Goal: Information Seeking & Learning: Learn about a topic

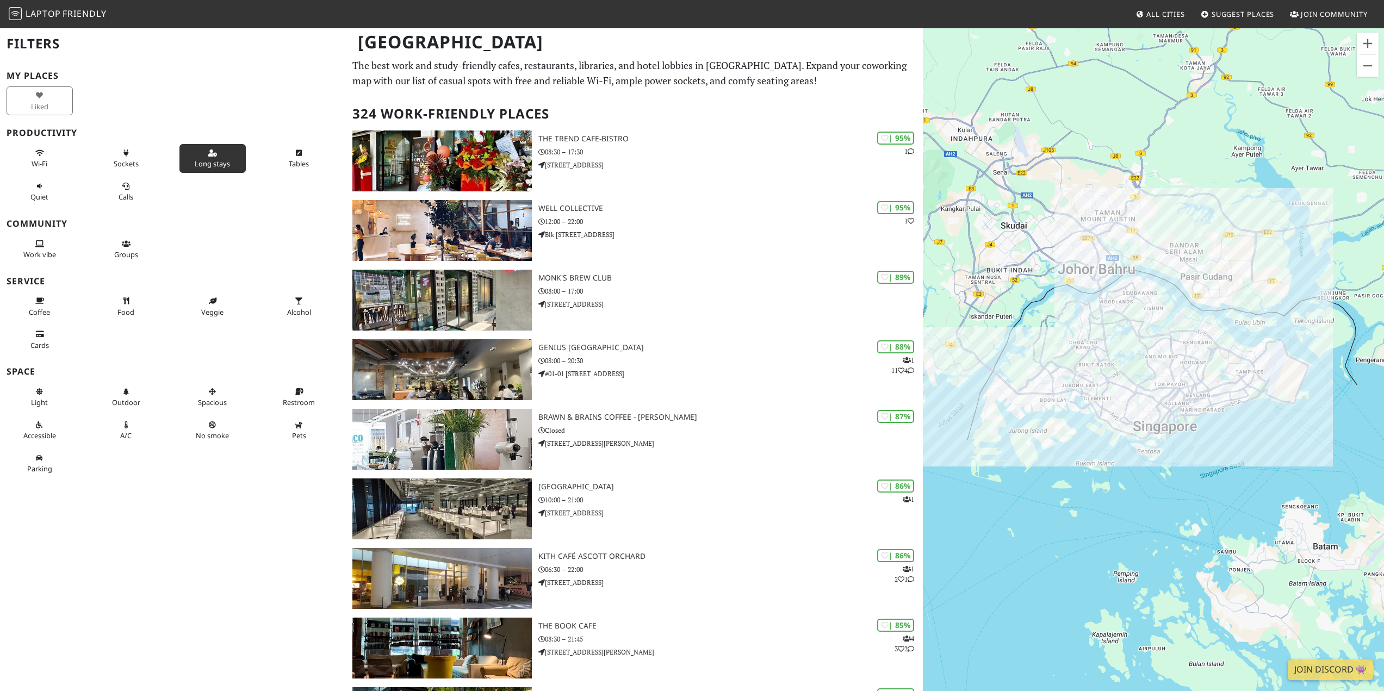
click at [224, 158] on button "Long stays" at bounding box center [212, 158] width 66 height 29
click at [150, 165] on button "Sockets" at bounding box center [126, 158] width 66 height 29
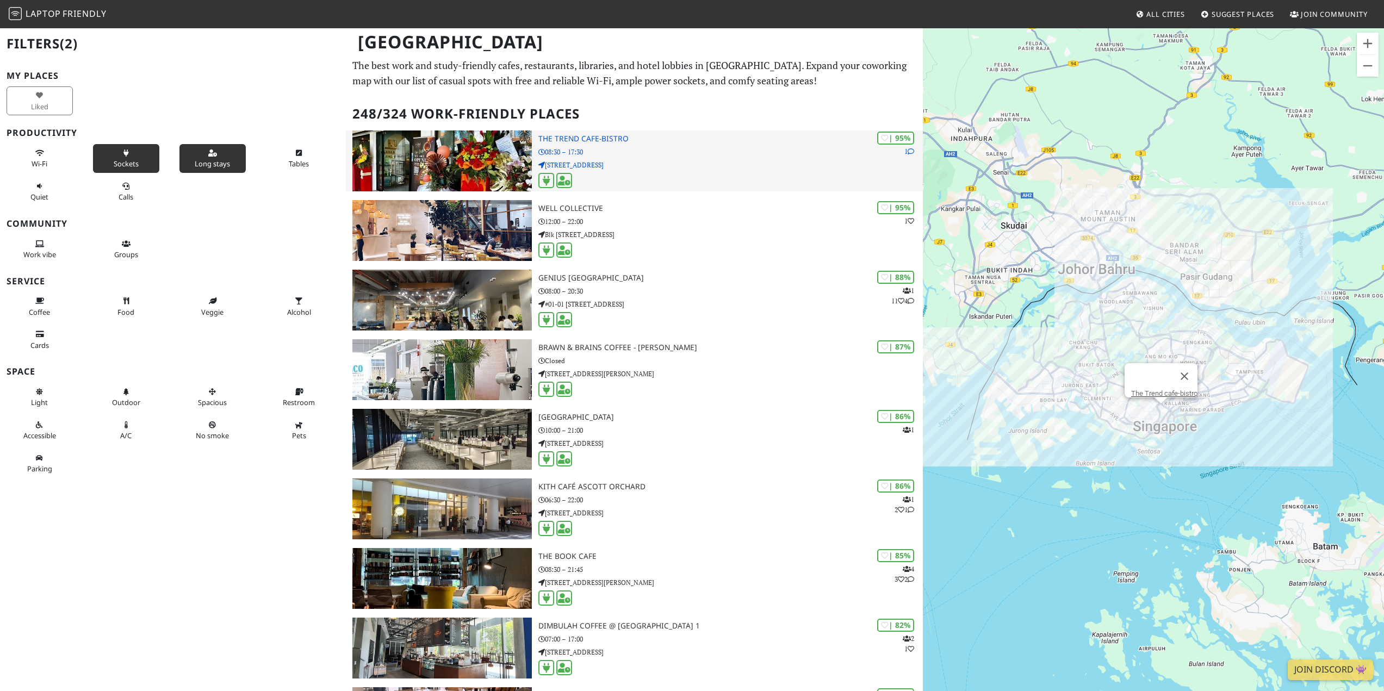
click at [788, 160] on p "531 Upper Cross St" at bounding box center [730, 165] width 385 height 10
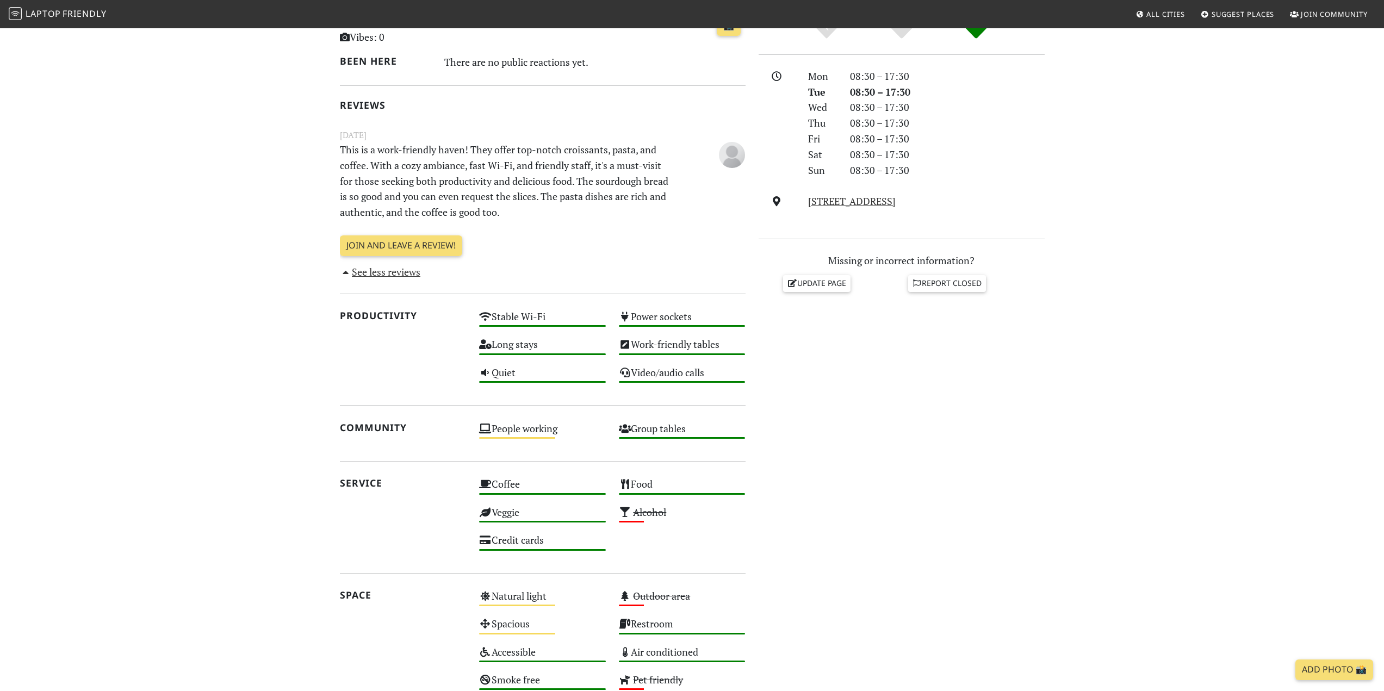
scroll to position [435, 0]
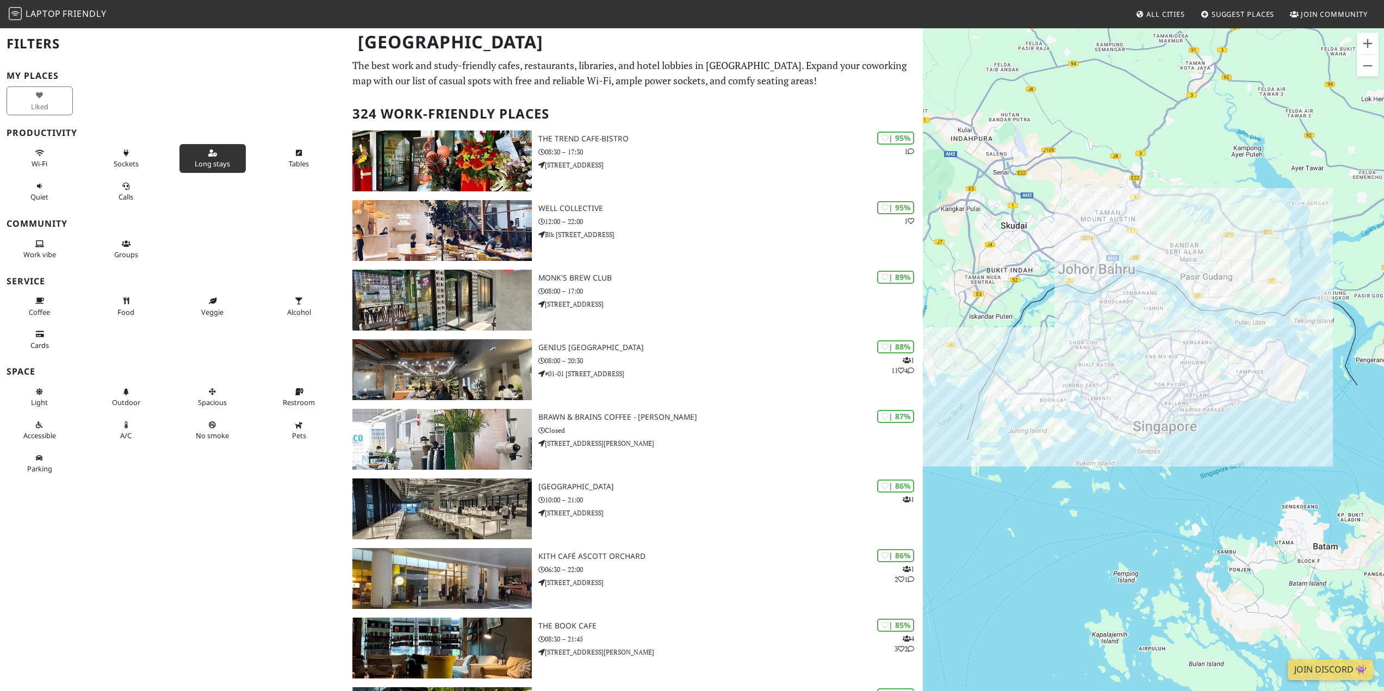
click at [185, 162] on button "Long stays" at bounding box center [212, 158] width 66 height 29
click at [138, 163] on button "Sockets" at bounding box center [126, 158] width 66 height 29
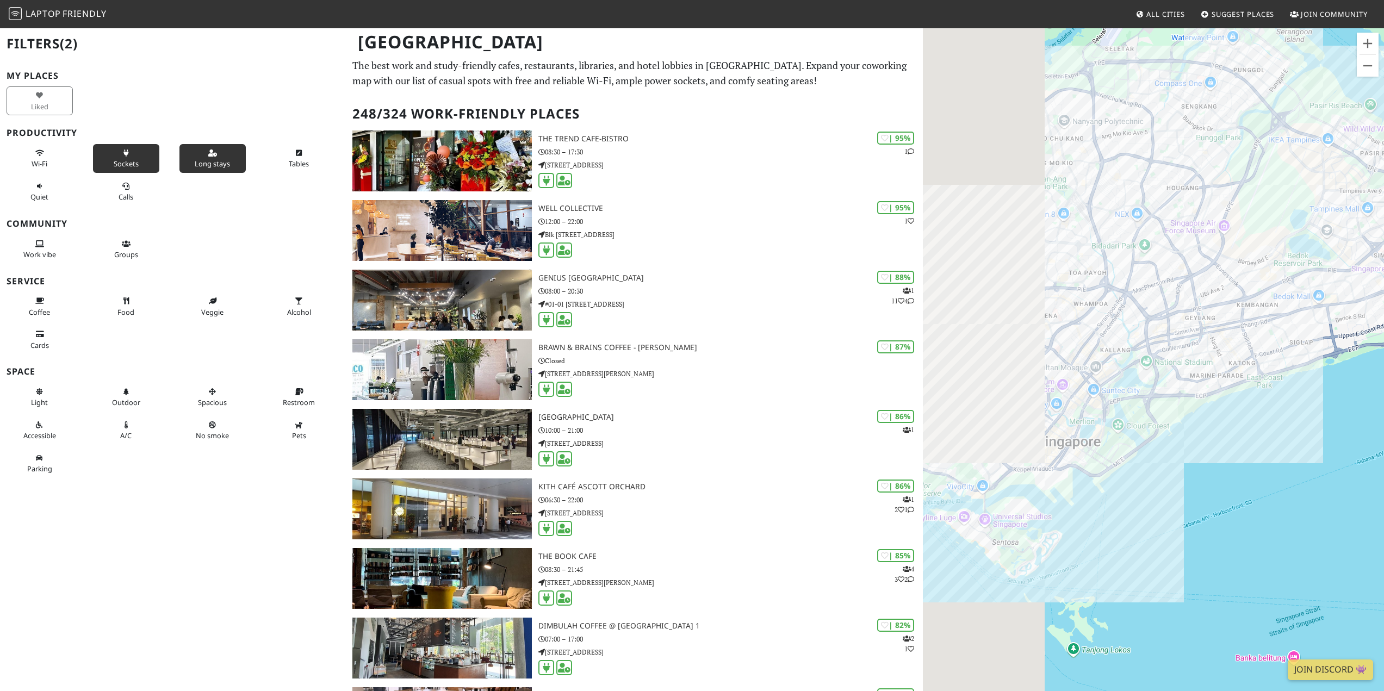
drag, startPoint x: 1111, startPoint y: 452, endPoint x: 1306, endPoint y: 407, distance: 199.9
click at [1306, 407] on div "To navigate, press the arrow keys." at bounding box center [1153, 372] width 461 height 691
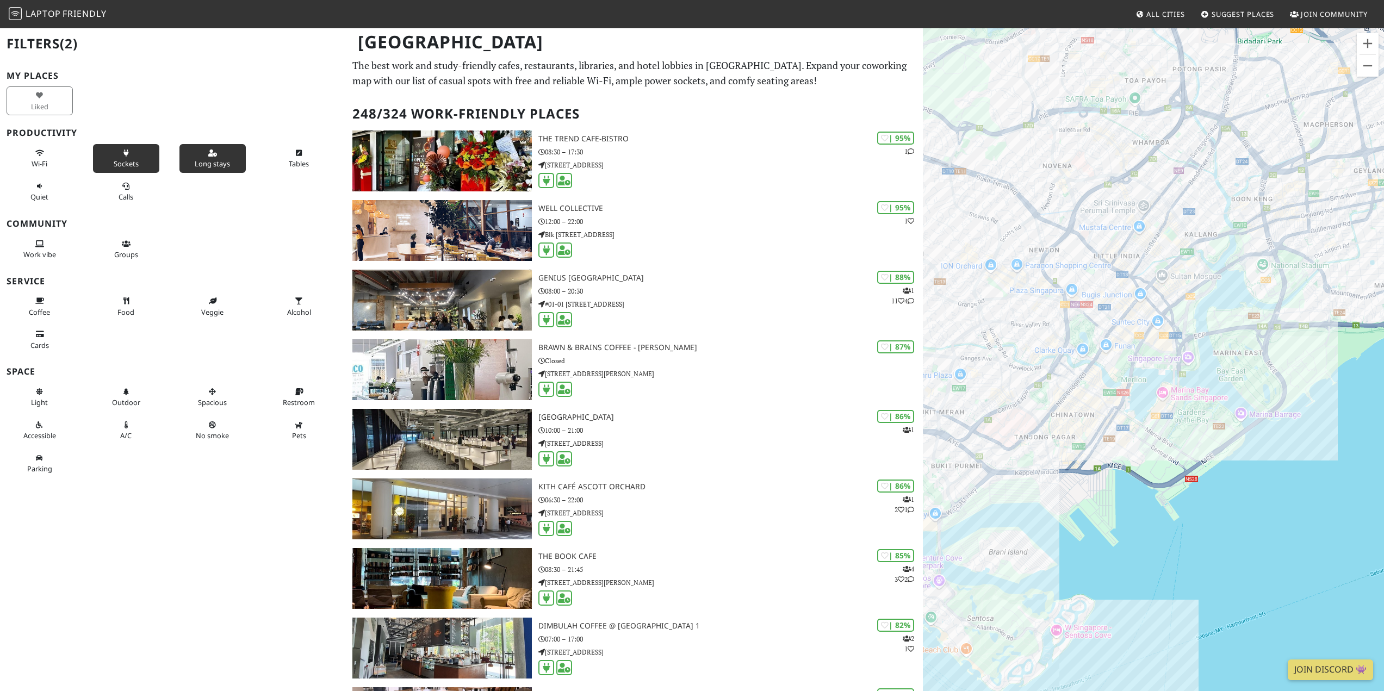
drag, startPoint x: 1061, startPoint y: 439, endPoint x: 1180, endPoint y: 443, distance: 119.7
click at [1180, 443] on div "To navigate, press the arrow keys." at bounding box center [1153, 372] width 461 height 691
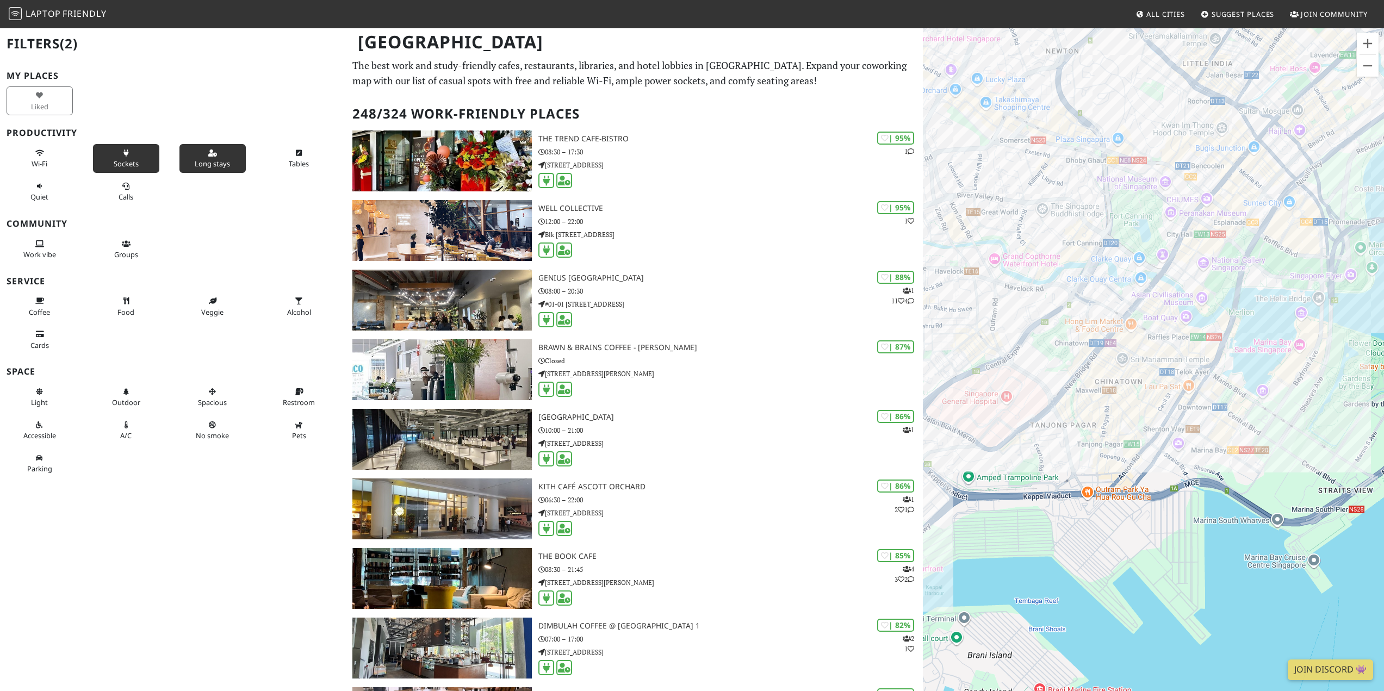
drag, startPoint x: 1110, startPoint y: 467, endPoint x: 1219, endPoint y: 468, distance: 108.8
click at [1219, 468] on div "To navigate, press the arrow keys." at bounding box center [1153, 372] width 461 height 691
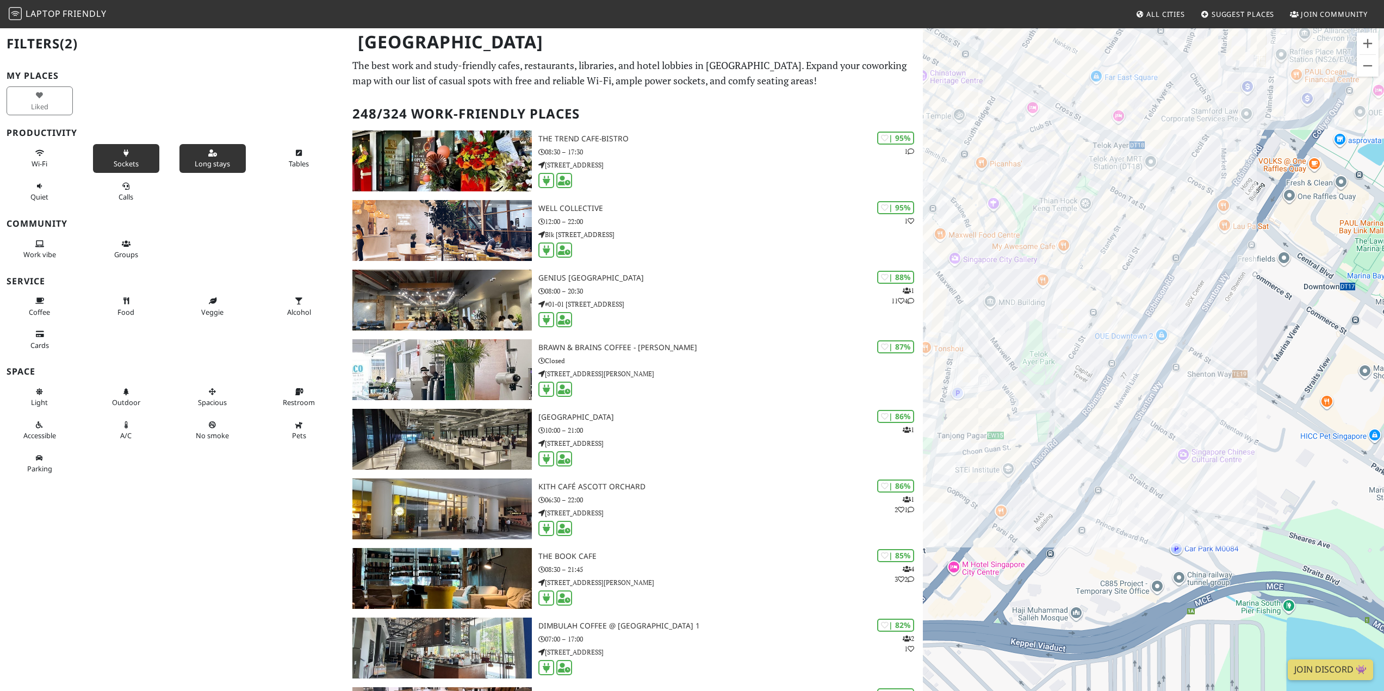
drag, startPoint x: 1131, startPoint y: 401, endPoint x: 1190, endPoint y: 425, distance: 63.2
click at [1190, 425] on div "To navigate, press the arrow keys." at bounding box center [1153, 372] width 461 height 691
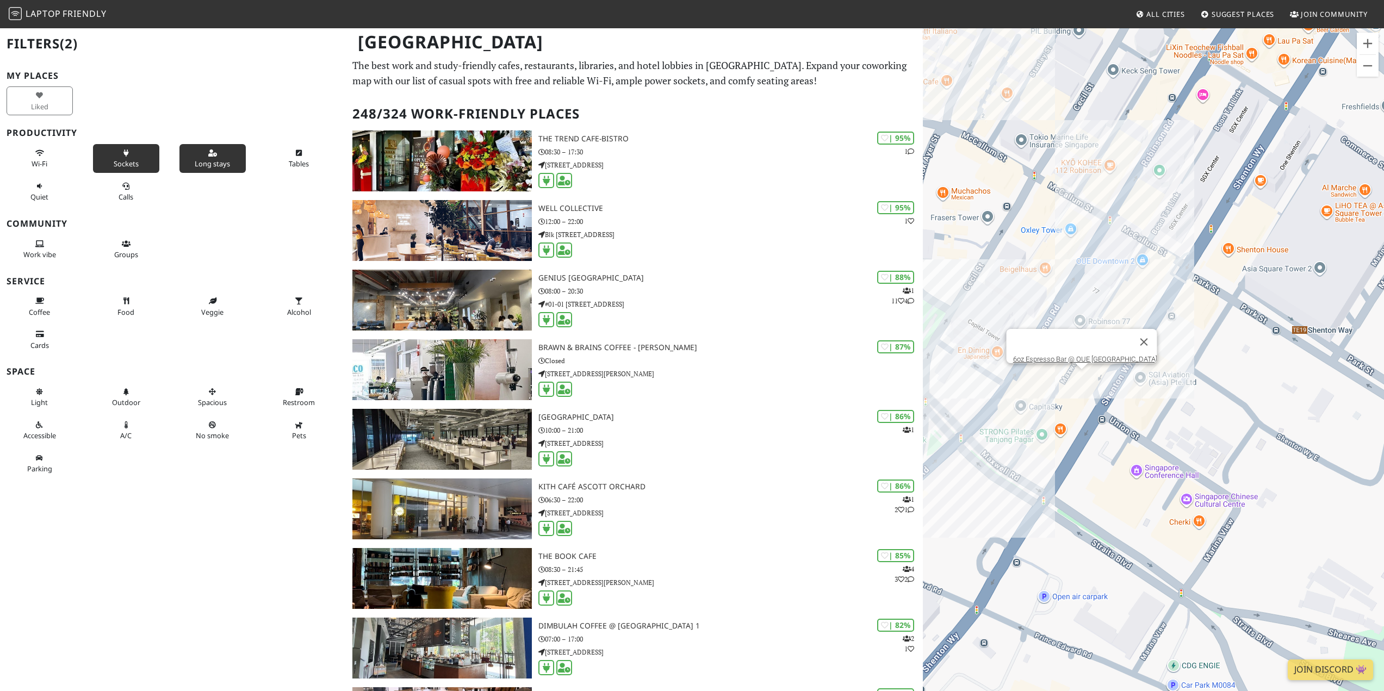
click at [1084, 385] on div "To navigate, press the arrow keys. 6oz Espresso Bar @ OUE Downtown Gallery" at bounding box center [1153, 372] width 461 height 691
click at [1084, 381] on div "To navigate, press the arrow keys. 6oz Espresso Bar @ OUE Downtown Gallery 6oz …" at bounding box center [1153, 372] width 461 height 691
click at [1086, 355] on link "6oz Espresso Bar @ OUE Downtown Gallery" at bounding box center [1085, 359] width 144 height 8
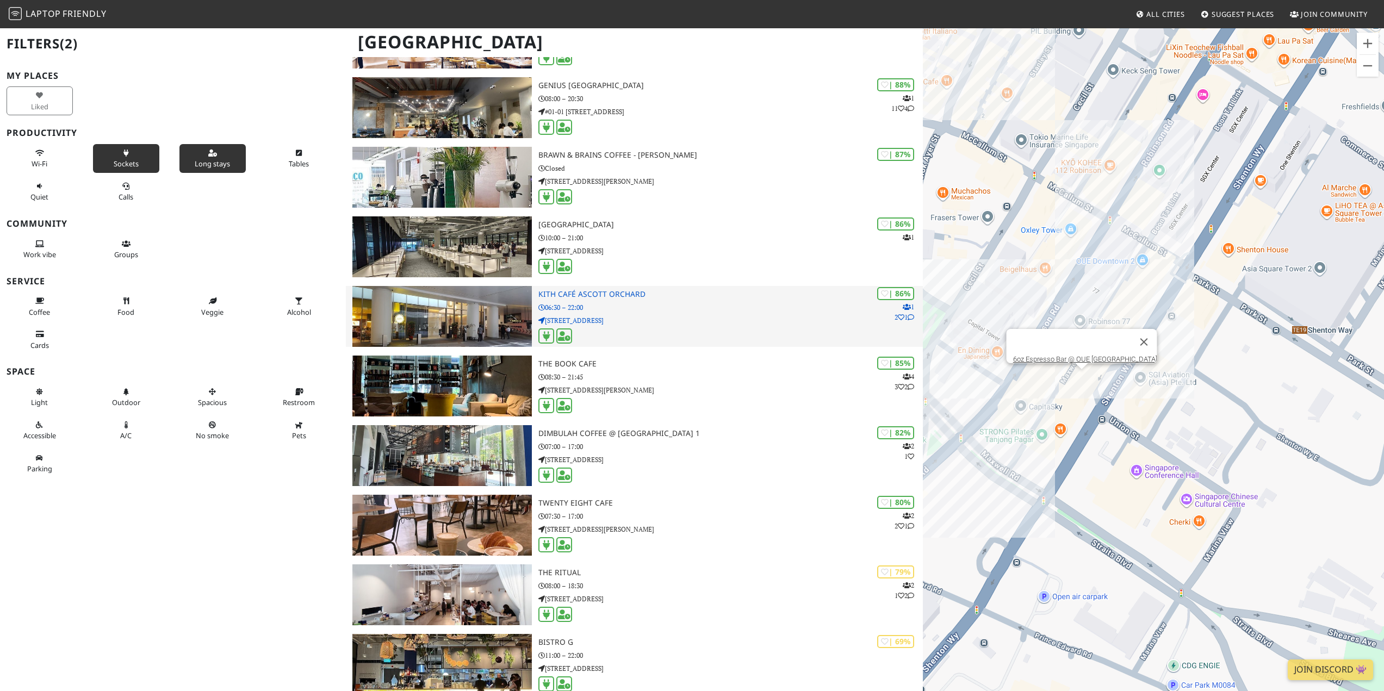
scroll to position [326, 0]
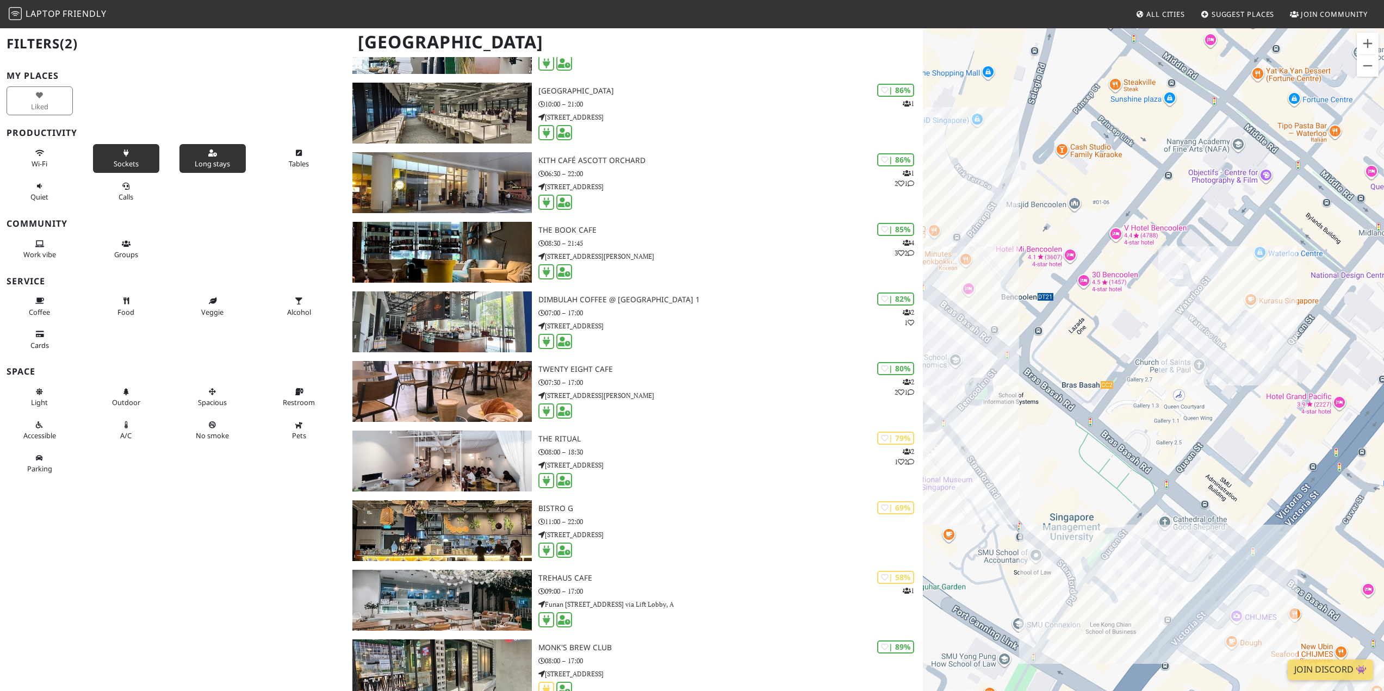
drag, startPoint x: 1209, startPoint y: 565, endPoint x: 1150, endPoint y: 362, distance: 210.5
click at [1150, 362] on div "To navigate, press the arrow keys. 6oz Espresso Bar @ OUE Downtown Gallery" at bounding box center [1153, 372] width 461 height 691
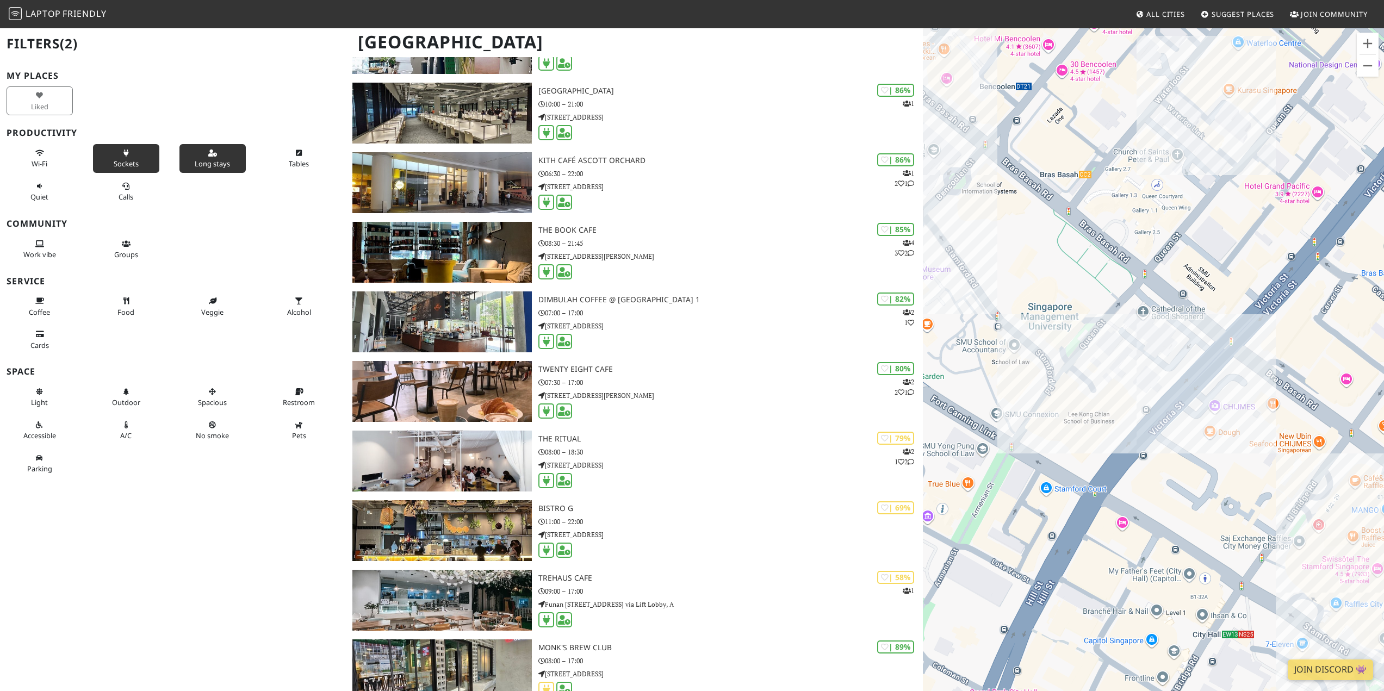
drag, startPoint x: 1125, startPoint y: 569, endPoint x: 1104, endPoint y: 357, distance: 213.2
click at [1104, 357] on div "To navigate, press the arrow keys. 6oz Espresso Bar @ OUE Downtown Gallery" at bounding box center [1153, 372] width 461 height 691
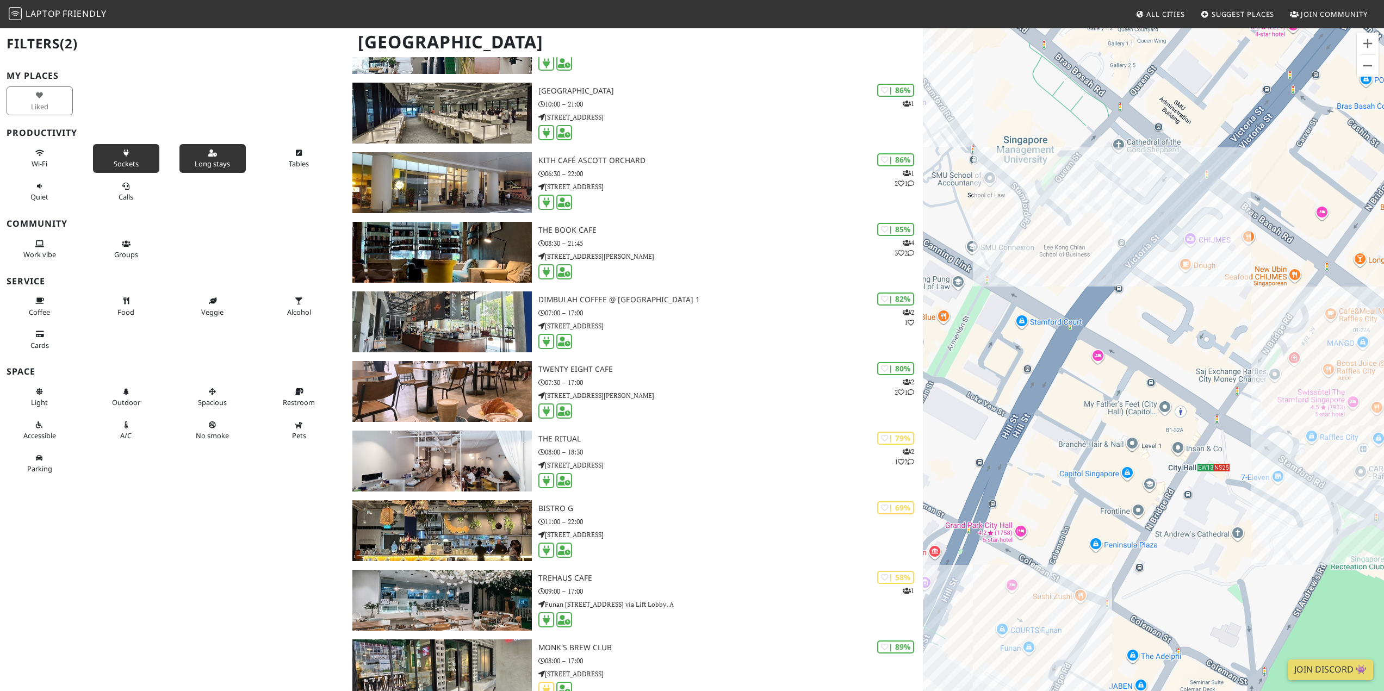
drag, startPoint x: 1258, startPoint y: 497, endPoint x: 1233, endPoint y: 326, distance: 172.6
click at [1233, 326] on div "To navigate, press the arrow keys. 6oz Espresso Bar @ OUE Downtown Gallery" at bounding box center [1153, 372] width 461 height 691
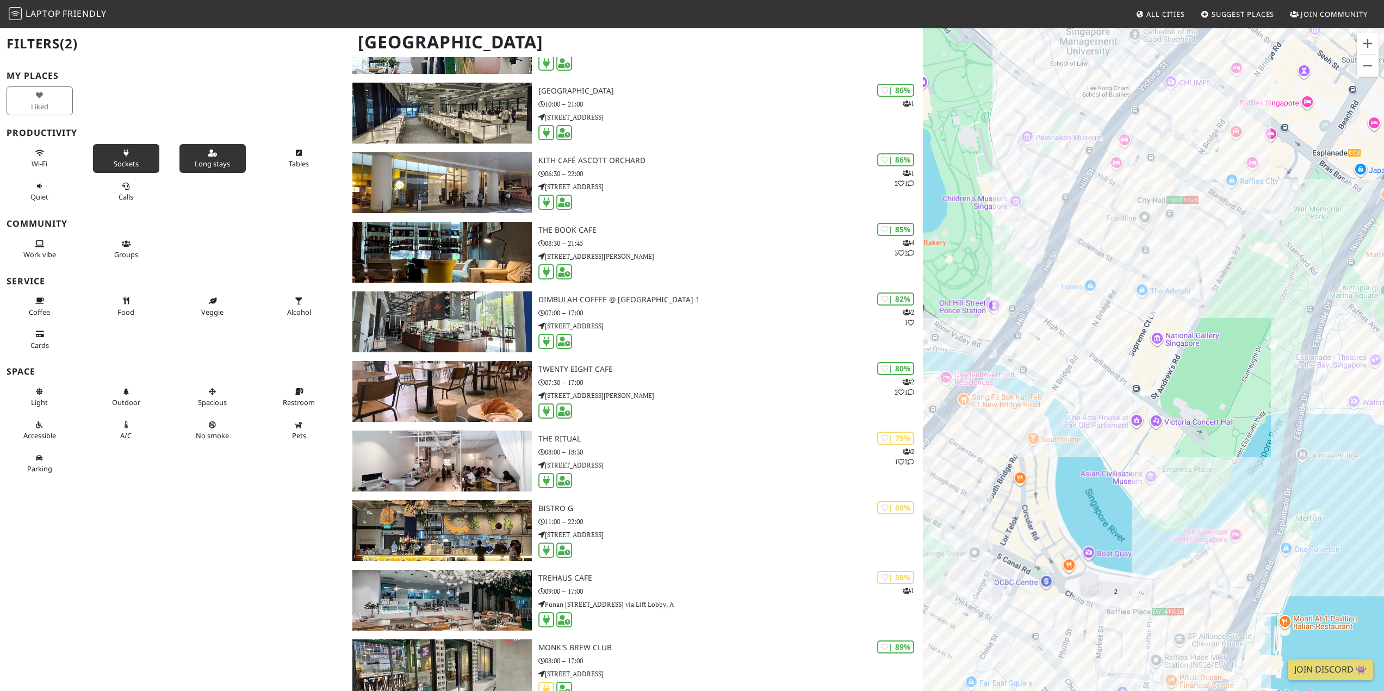
drag, startPoint x: 1227, startPoint y: 497, endPoint x: 1185, endPoint y: 267, distance: 234.5
click at [1185, 267] on div "To navigate, press the arrow keys. 6oz Espresso Bar @ OUE Downtown Gallery" at bounding box center [1153, 372] width 461 height 691
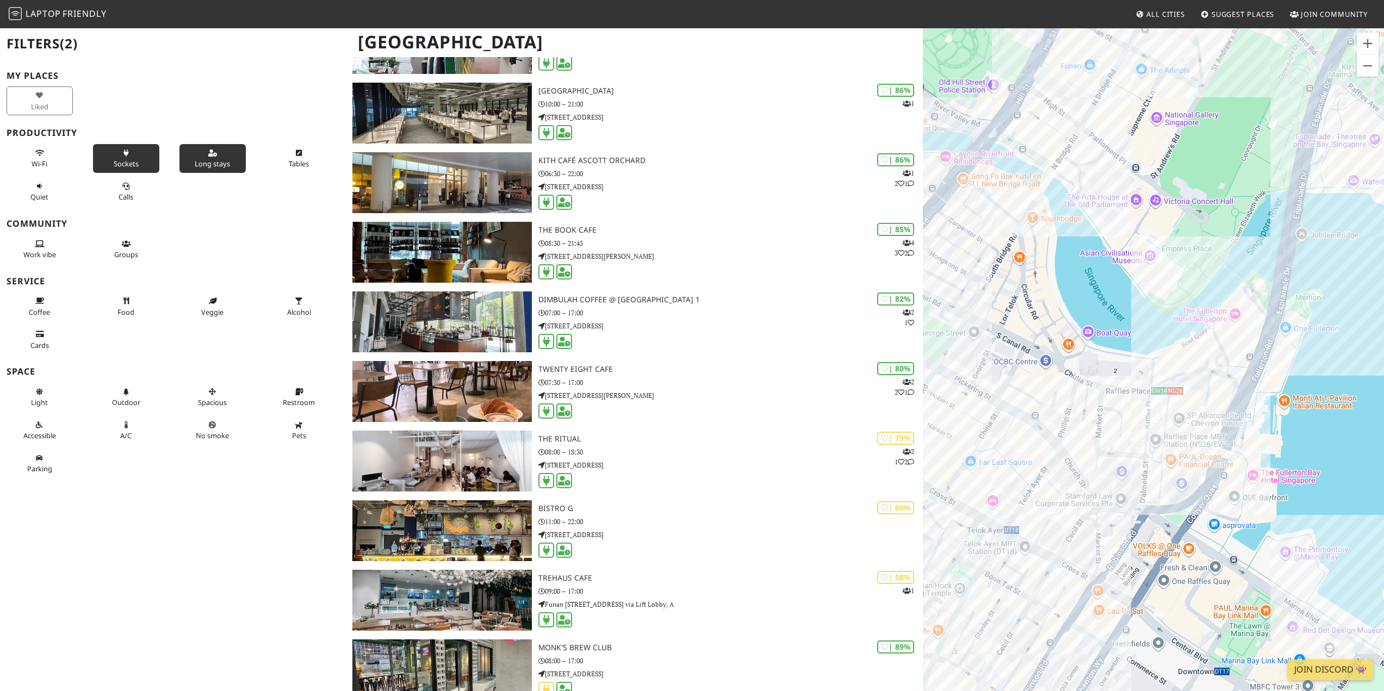
drag, startPoint x: 1158, startPoint y: 426, endPoint x: 1156, endPoint y: 245, distance: 181.1
click at [1156, 245] on div "To navigate, press the arrow keys. 6oz Espresso Bar @ OUE Downtown Gallery" at bounding box center [1153, 372] width 461 height 691
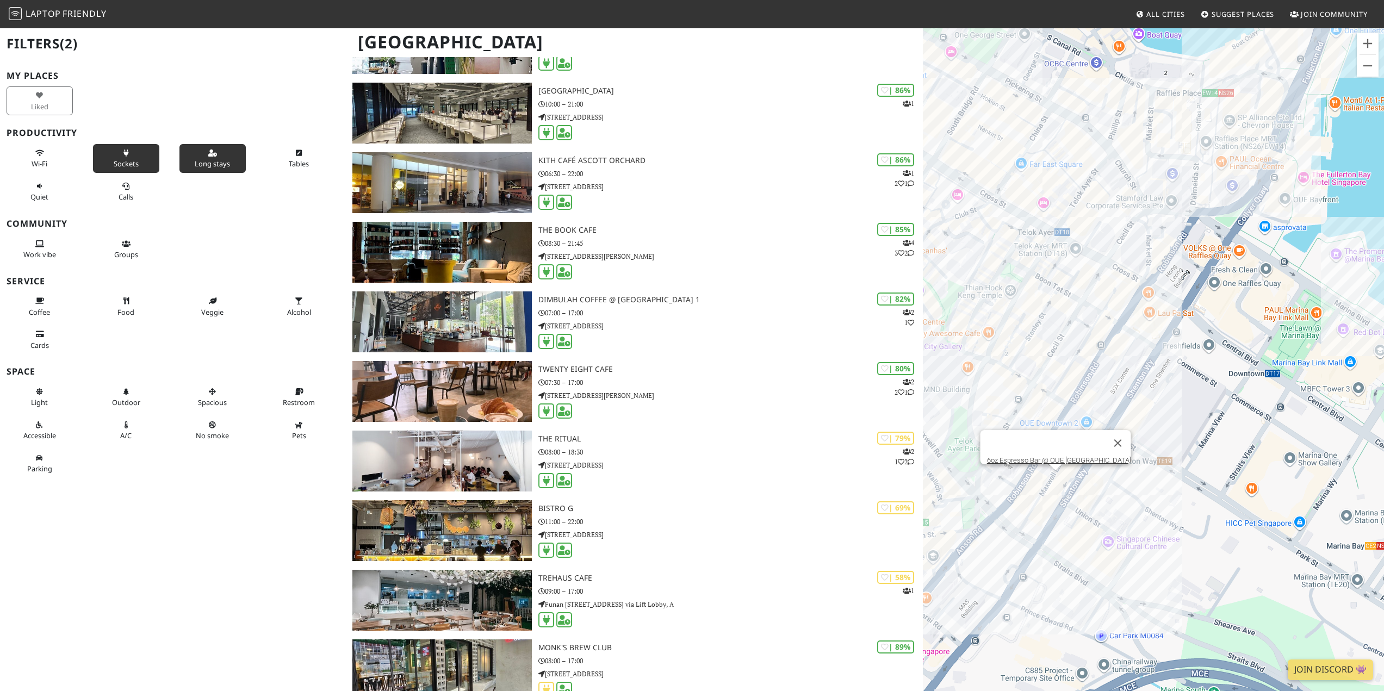
drag, startPoint x: 1128, startPoint y: 483, endPoint x: 1180, endPoint y: 186, distance: 301.5
click at [1180, 186] on div "To navigate, press the arrow keys. 6oz Espresso Bar @ OUE Downtown Gallery" at bounding box center [1153, 372] width 461 height 691
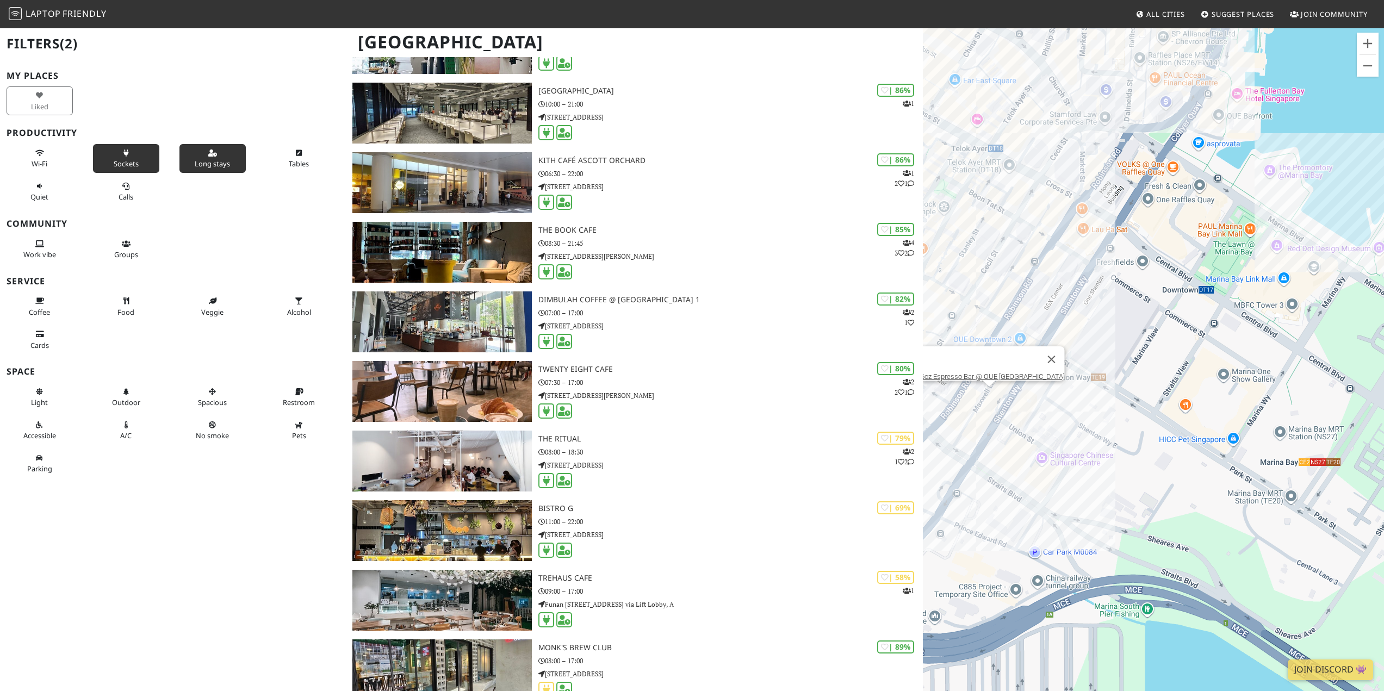
drag, startPoint x: 1295, startPoint y: 327, endPoint x: 1225, endPoint y: 242, distance: 110.5
click at [1225, 242] on div "To navigate, press the arrow keys. 6oz Espresso Bar @ OUE Downtown Gallery" at bounding box center [1153, 372] width 461 height 691
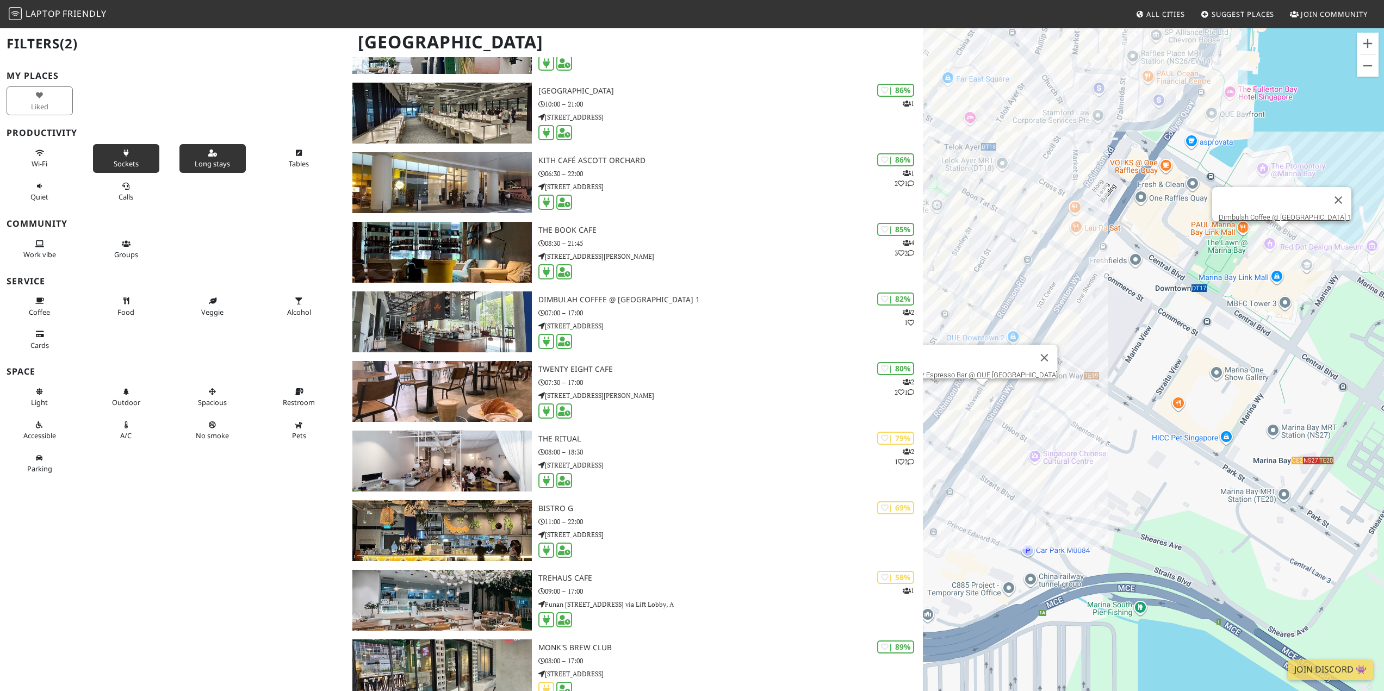
click at [1283, 241] on div "To navigate, press the arrow keys. 6oz Espresso Bar @ OUE Downtown Gallery Dimb…" at bounding box center [1153, 372] width 461 height 691
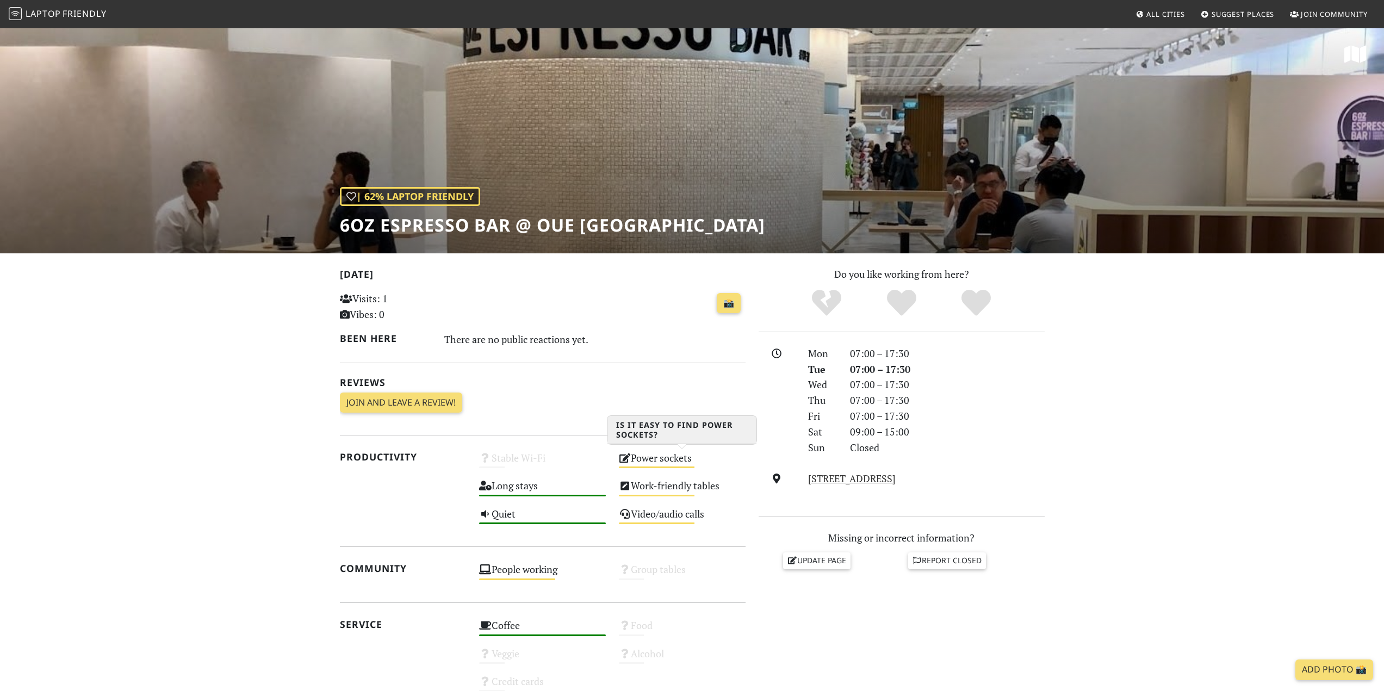
click at [631, 459] on div "Power sockets Medium" at bounding box center [682, 463] width 140 height 28
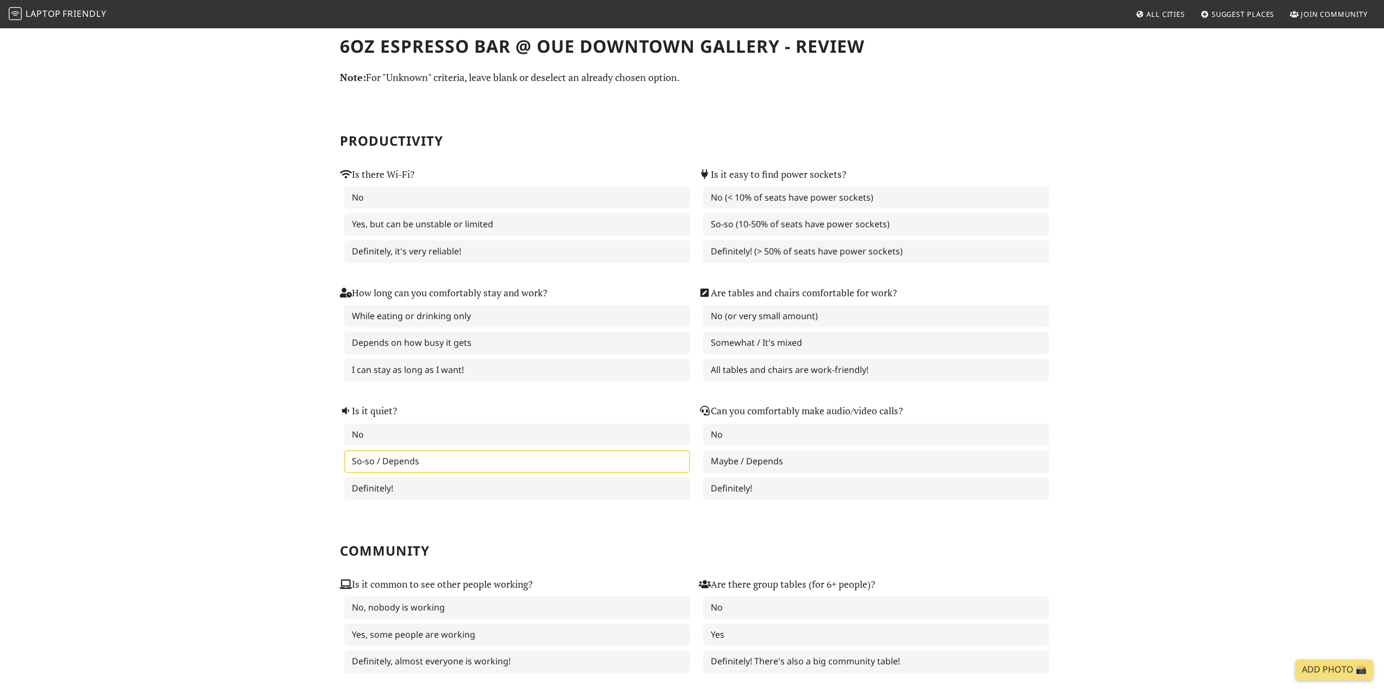
click at [429, 457] on label "So-so / Depends" at bounding box center [517, 461] width 346 height 23
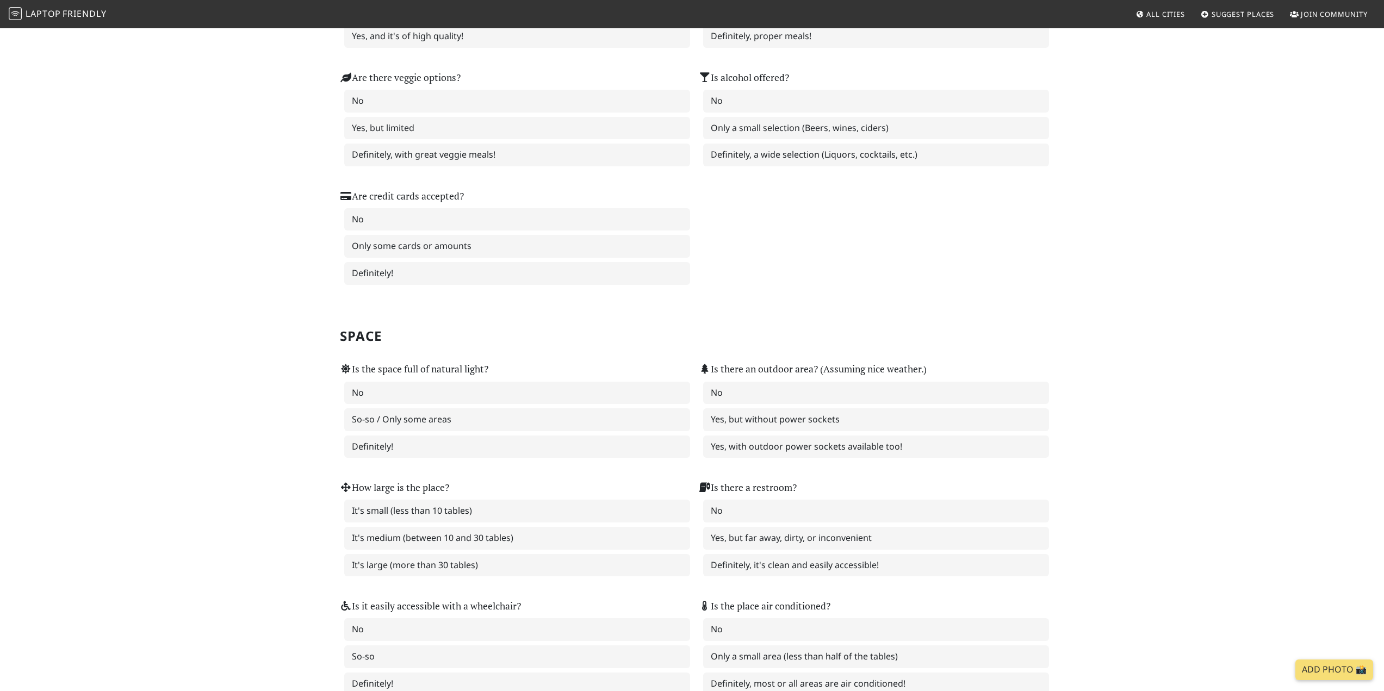
scroll to position [1416, 0]
